Goal: Obtain resource: Download file/media

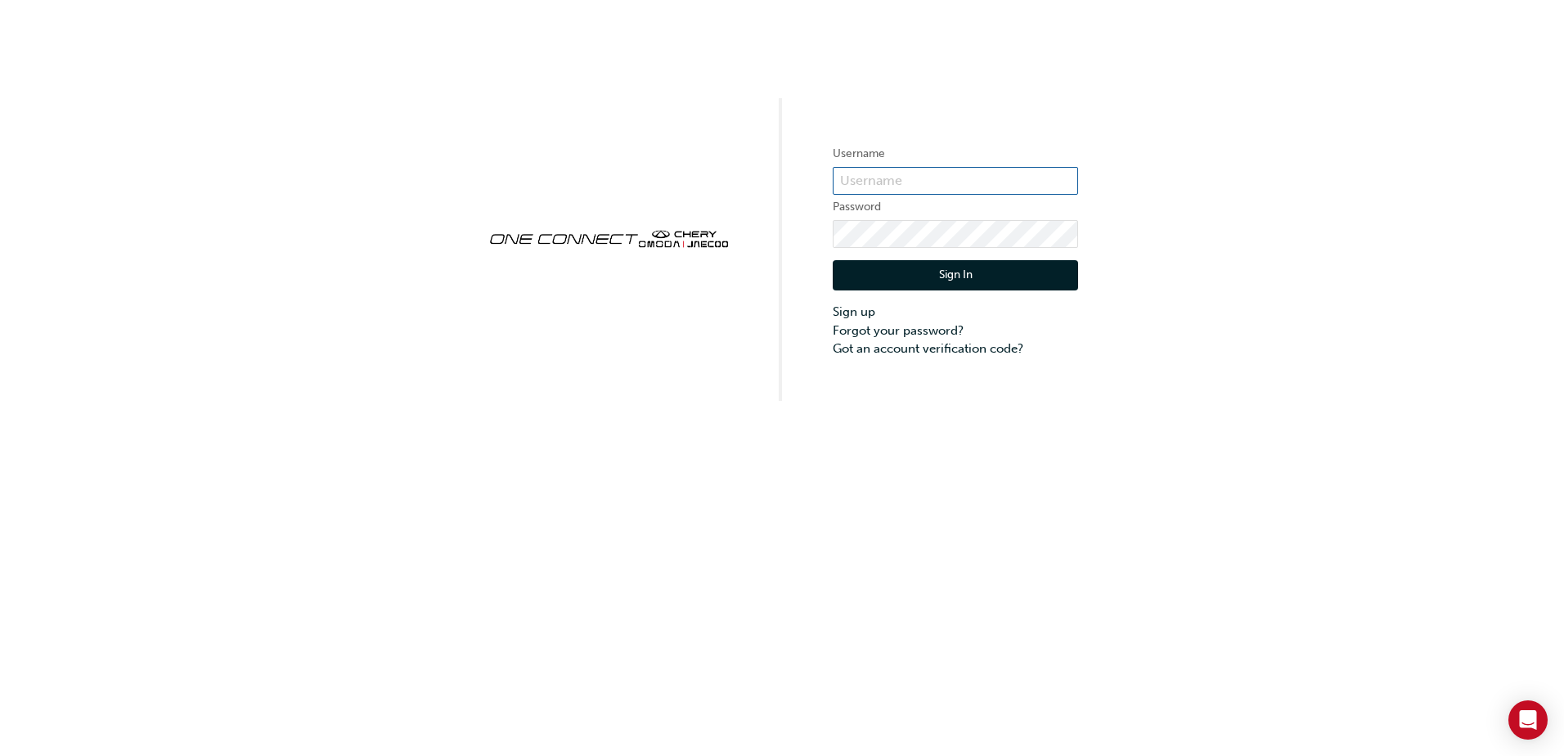
click at [896, 186] on input "text" at bounding box center [955, 181] width 245 height 28
click at [910, 174] on input "text" at bounding box center [955, 181] width 245 height 28
paste input "ONE00365"
type input "ONE00365"
click at [895, 273] on button "Sign In" at bounding box center [955, 275] width 245 height 31
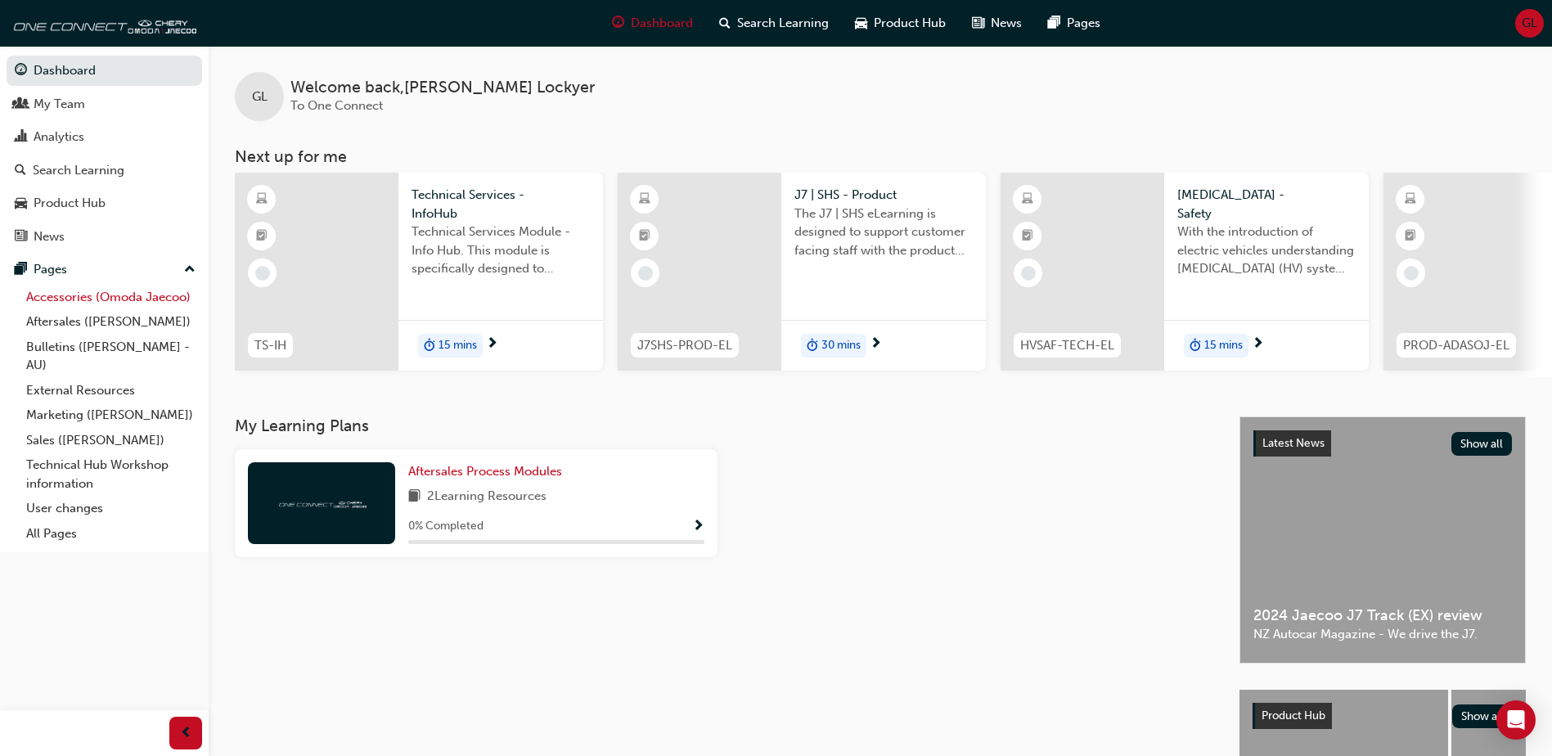
click at [159, 298] on link "Accessories (Omoda Jaecoo)" at bounding box center [111, 297] width 182 height 25
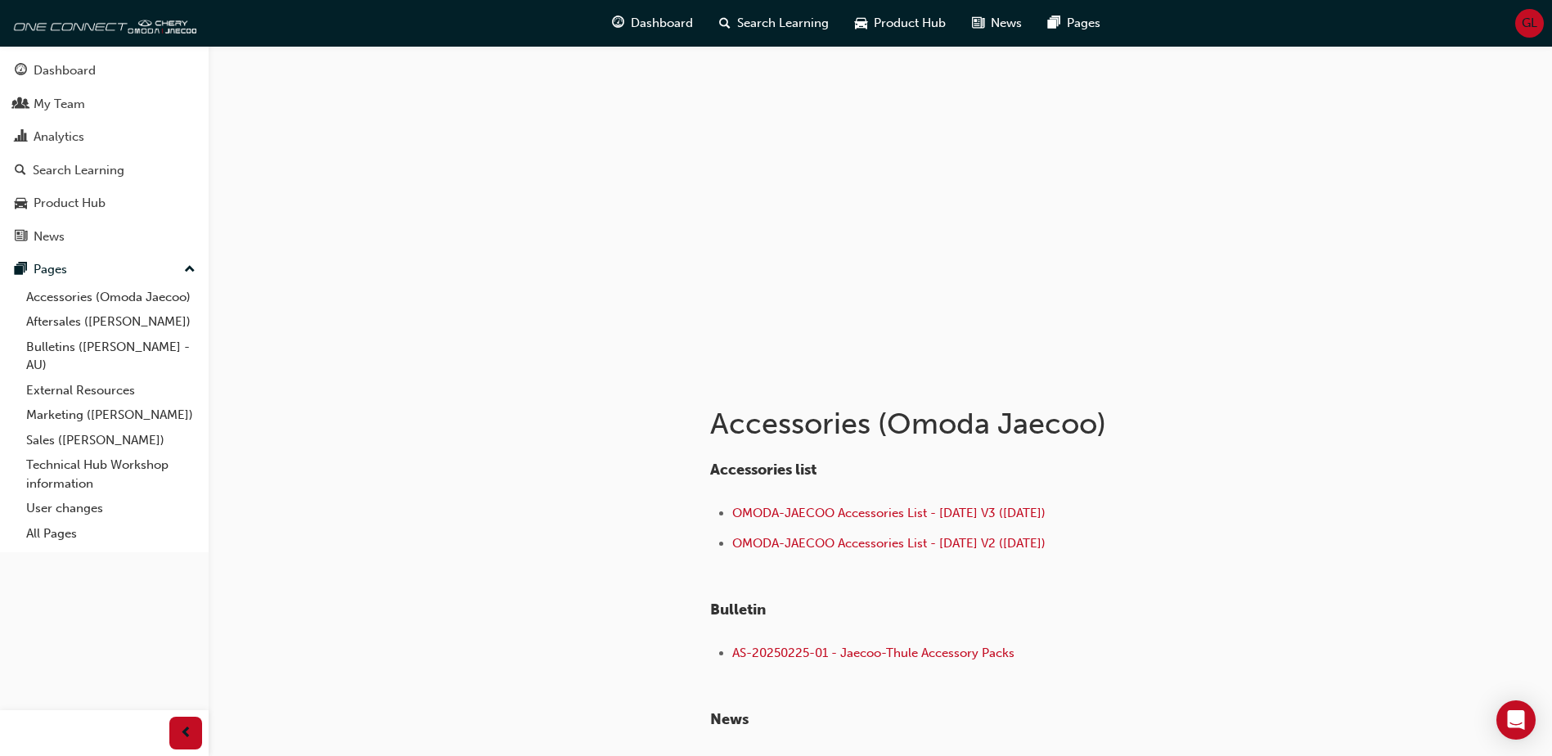
click at [1008, 504] on li "OMODA-JAECOO Accessories List - [DATE] V3 ([DATE])" at bounding box center [987, 515] width 510 height 24
click at [1010, 510] on span "OMODA-JAECOO Accessories List - [DATE] V3 ([DATE])" at bounding box center [888, 512] width 313 height 15
